Goal: Download file/media

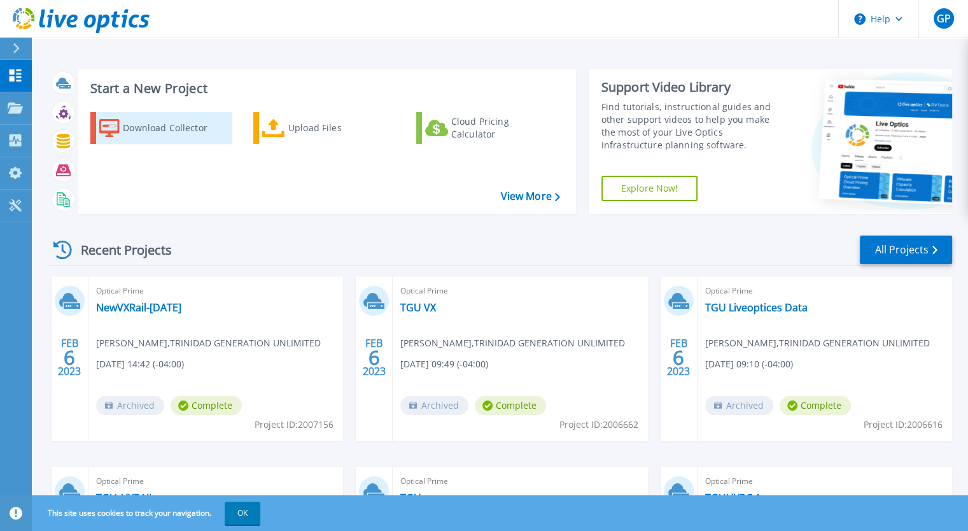
click at [168, 128] on div "Download Collector" at bounding box center [174, 127] width 102 height 25
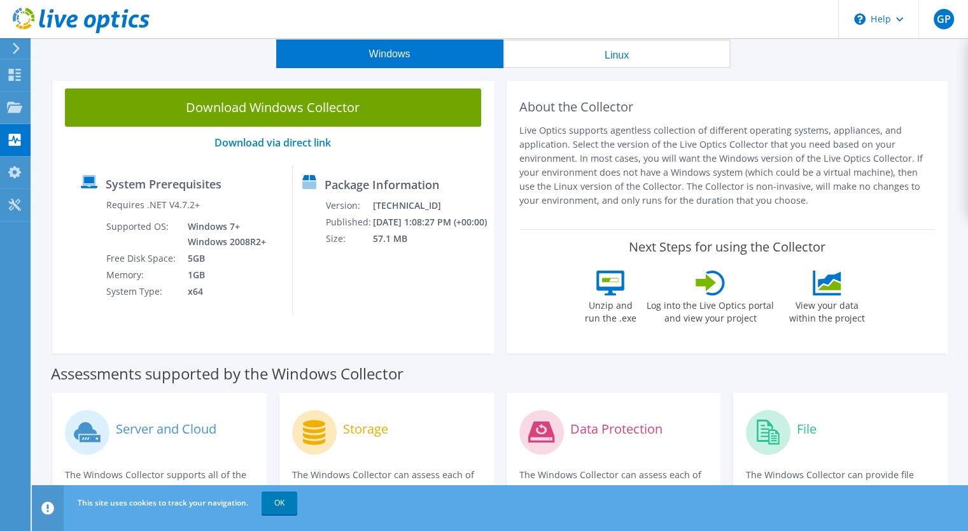
scroll to position [64, 0]
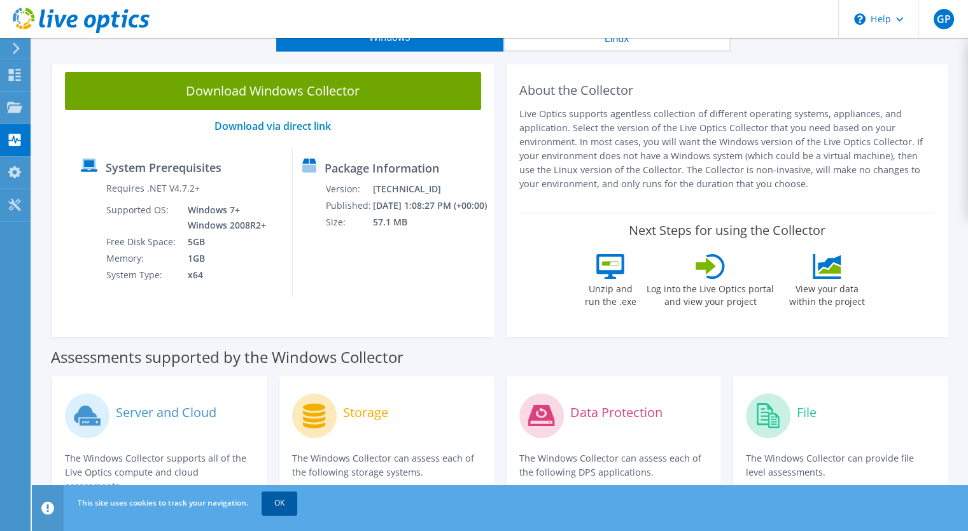
click at [281, 499] on link "OK" at bounding box center [279, 502] width 36 height 23
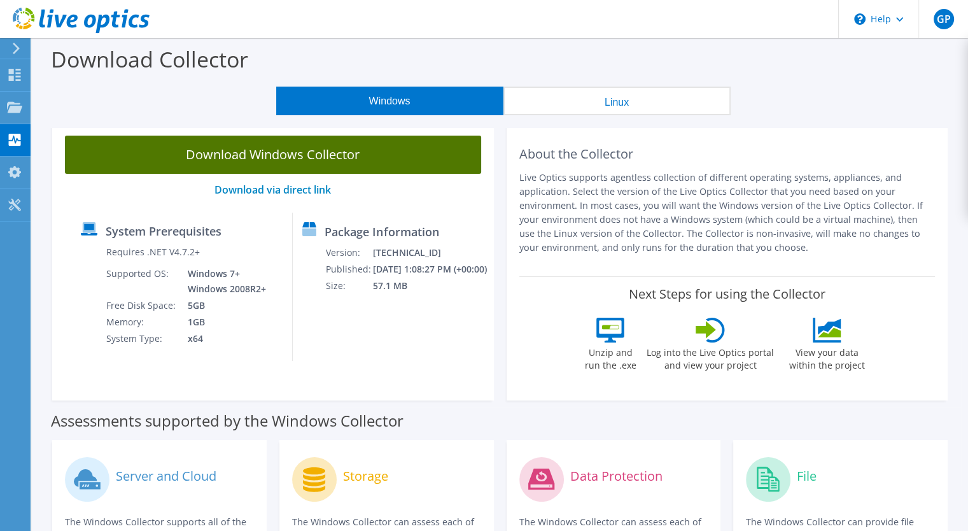
scroll to position [0, 0]
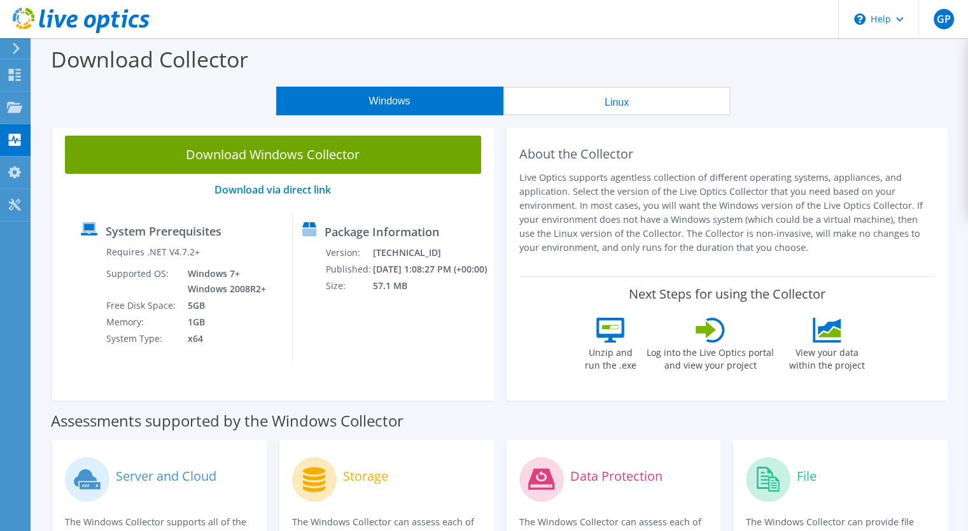
click at [585, 106] on button "Linux" at bounding box center [616, 101] width 227 height 29
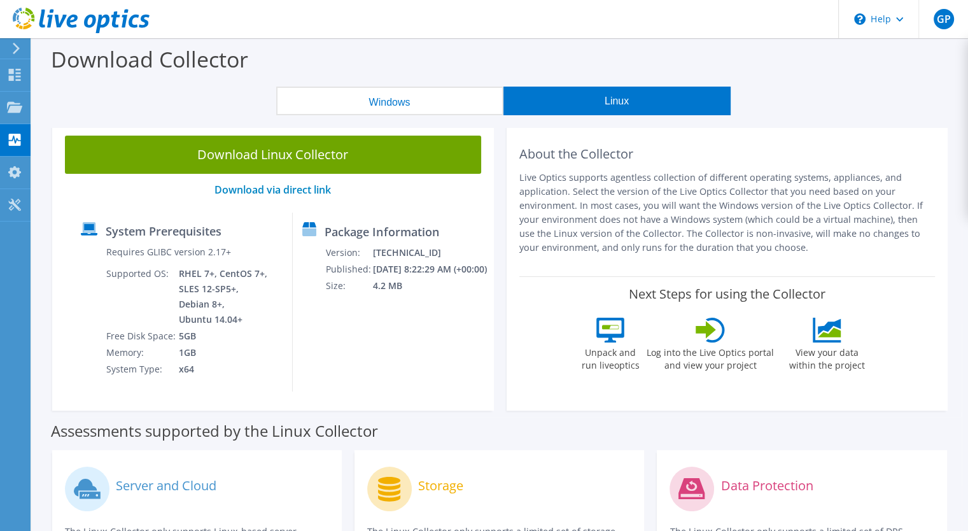
click at [413, 103] on button "Windows" at bounding box center [389, 101] width 227 height 29
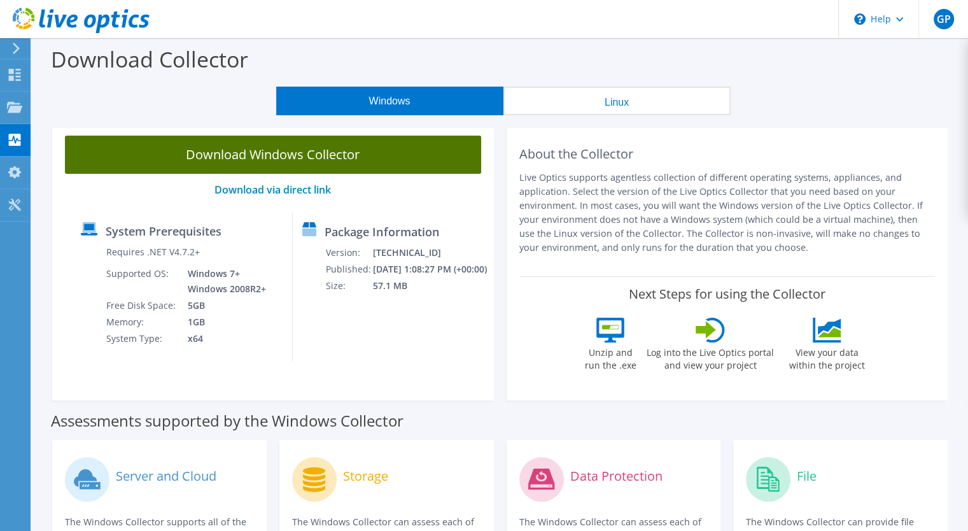
click at [267, 156] on link "Download Windows Collector" at bounding box center [273, 155] width 416 height 38
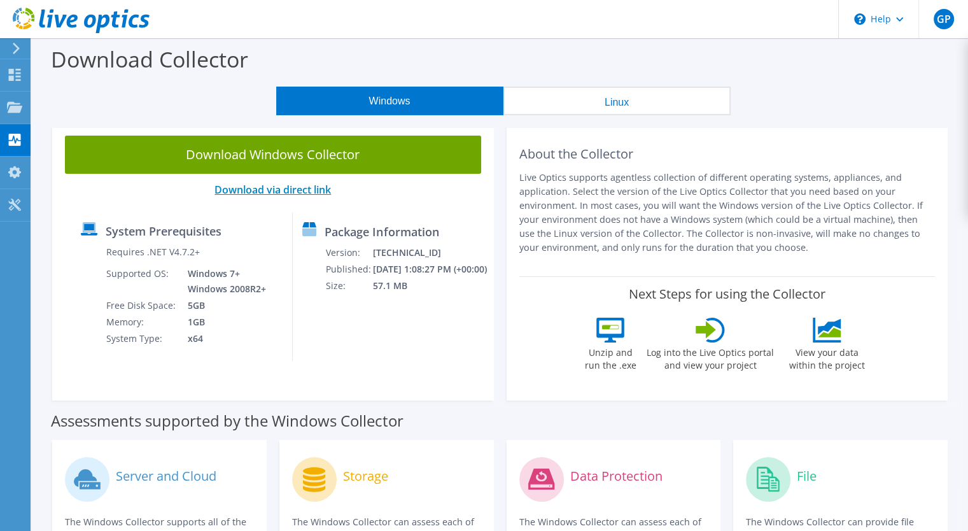
click at [260, 191] on link "Download via direct link" at bounding box center [272, 190] width 116 height 14
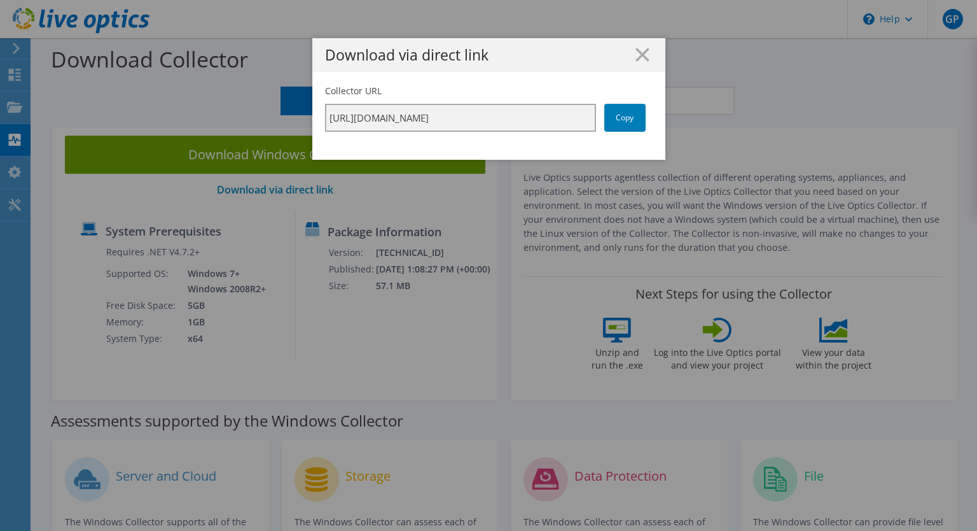
click at [555, 118] on input "[URL][DOMAIN_NAME]" at bounding box center [460, 118] width 271 height 28
click at [617, 116] on link "Copy" at bounding box center [624, 118] width 41 height 28
click at [637, 52] on icon at bounding box center [643, 55] width 14 height 14
